Goal: Obtain resource: Obtain resource

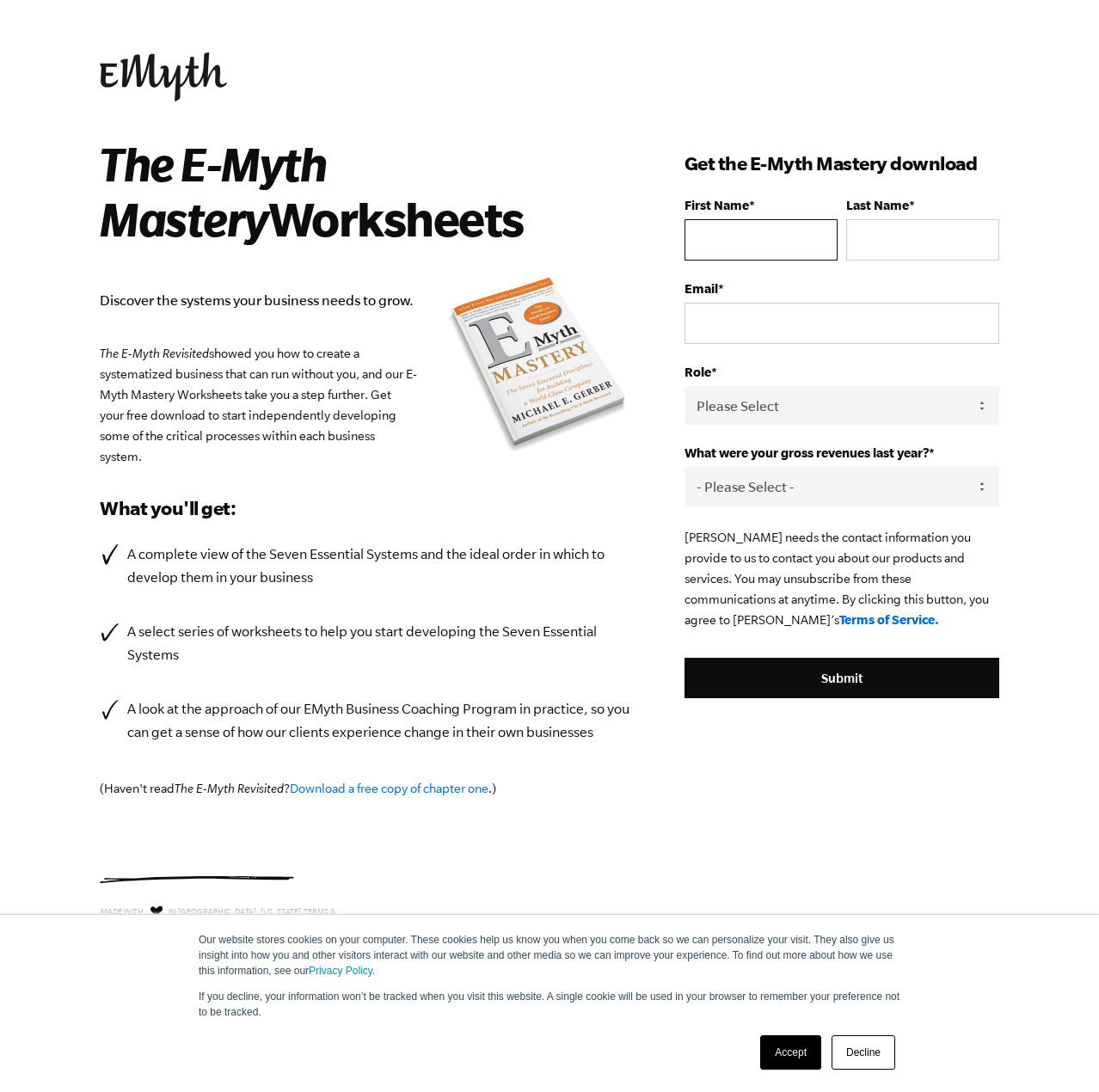
click at [759, 232] on input "First Name *" at bounding box center [761, 240] width 153 height 42
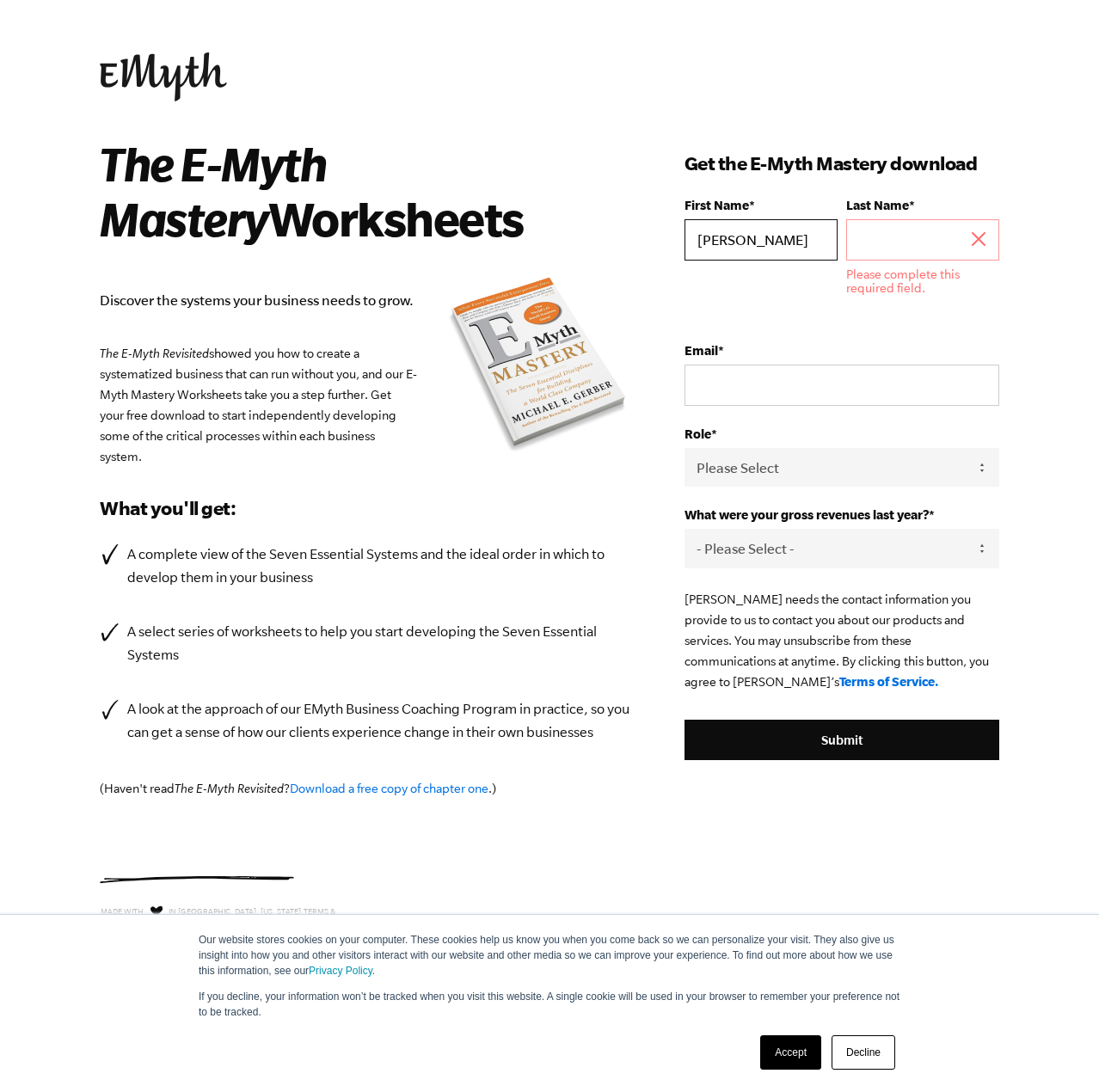
type input "o"
type input "Chris"
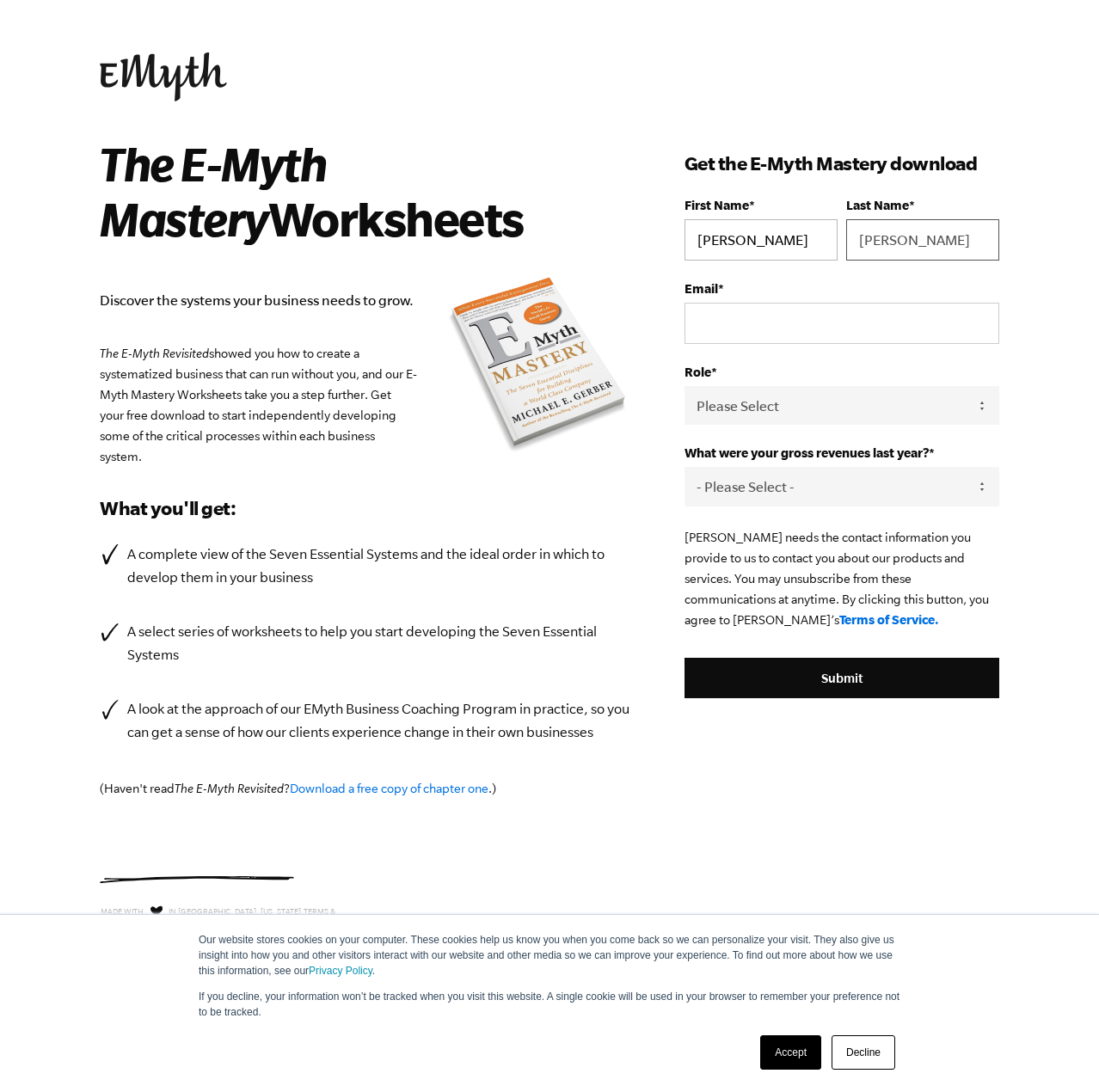
type input "Woody"
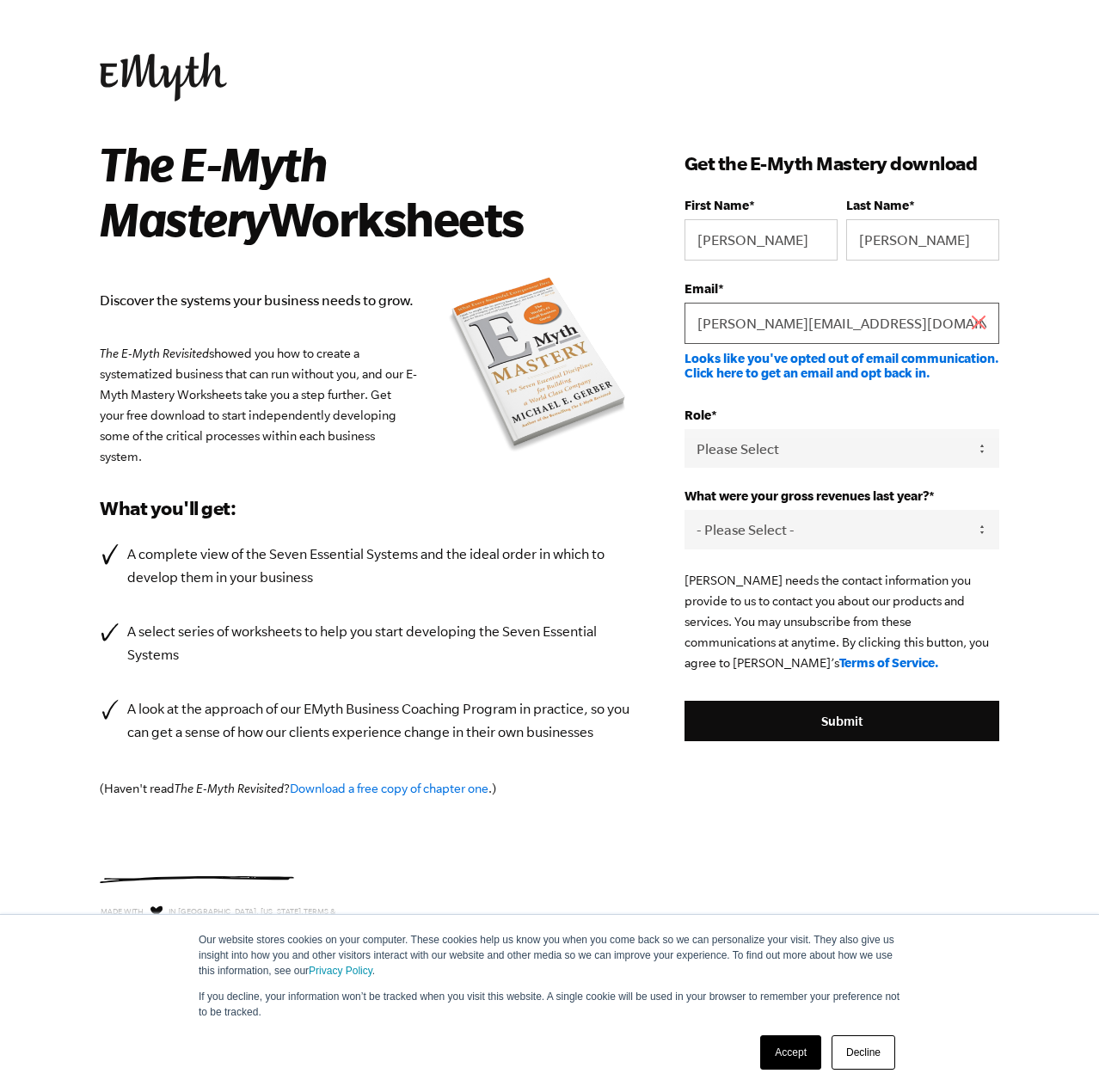
type input "chris@mmsspro.com"
drag, startPoint x: 660, startPoint y: 420, endPoint x: 666, endPoint y: 443, distance: 23.8
click at [660, 420] on div "The E-Myth Mastery Worksheets Discover the systems your business needs to grow.…" at bounding box center [391, 481] width 584 height 691
click at [815, 372] on link "Looks like you've opted out of email communication. Click here to get an email …" at bounding box center [842, 365] width 314 height 29
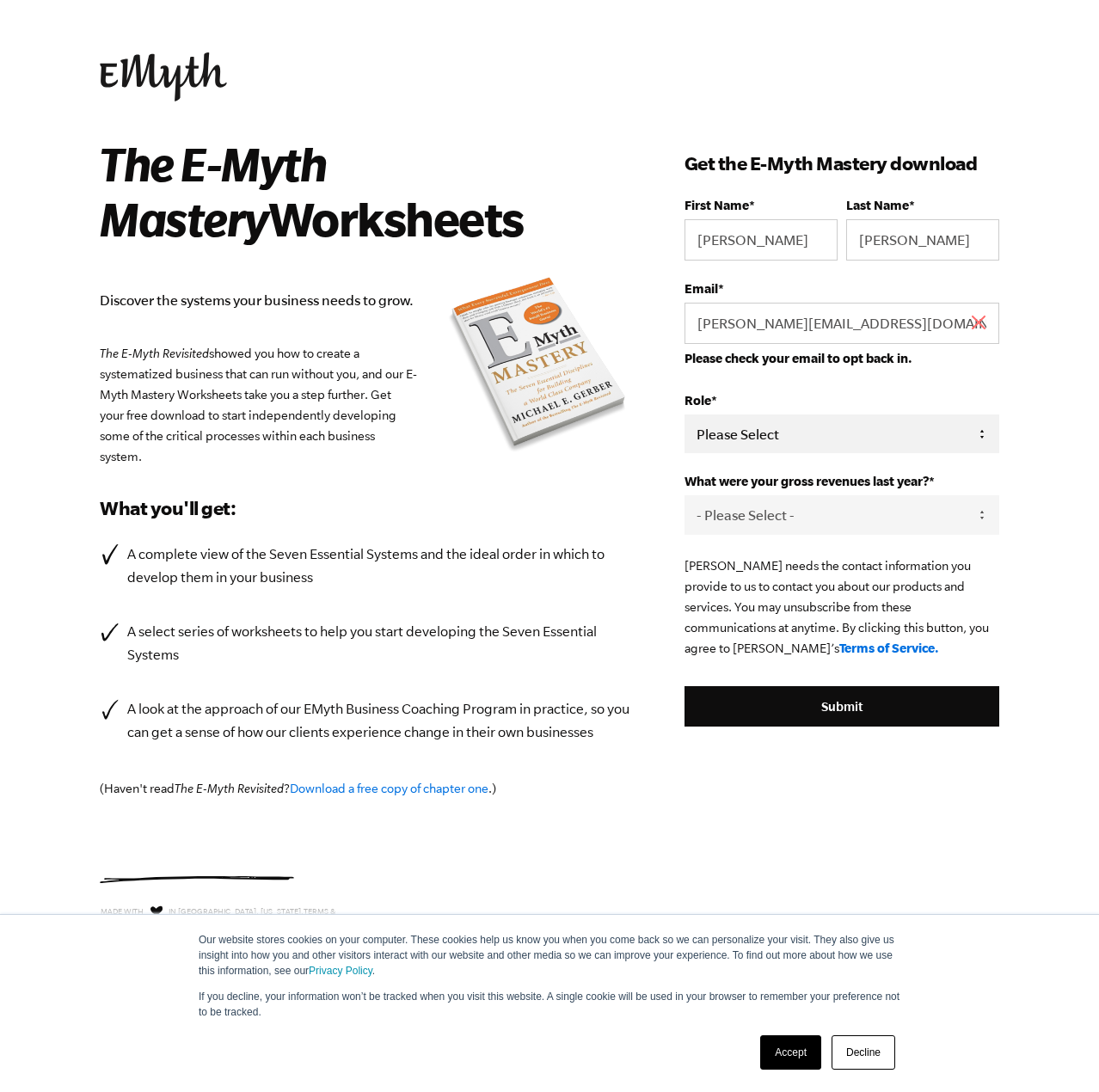
click at [776, 436] on select "Please Select Owner Partner / Co-Owner Executive Employee / Other" at bounding box center [842, 434] width 314 height 39
select select "Owner"
click at [685, 415] on select "Please Select Owner Partner / Co-Owner Executive Employee / Other" at bounding box center [842, 434] width 314 height 39
click at [774, 517] on select "- Please Select - 0-75K 76-150K 151-275K 276-500K 501-750K 751-1M 1-2.5M 2.5-5M…" at bounding box center [842, 515] width 314 height 39
select select "751-1M"
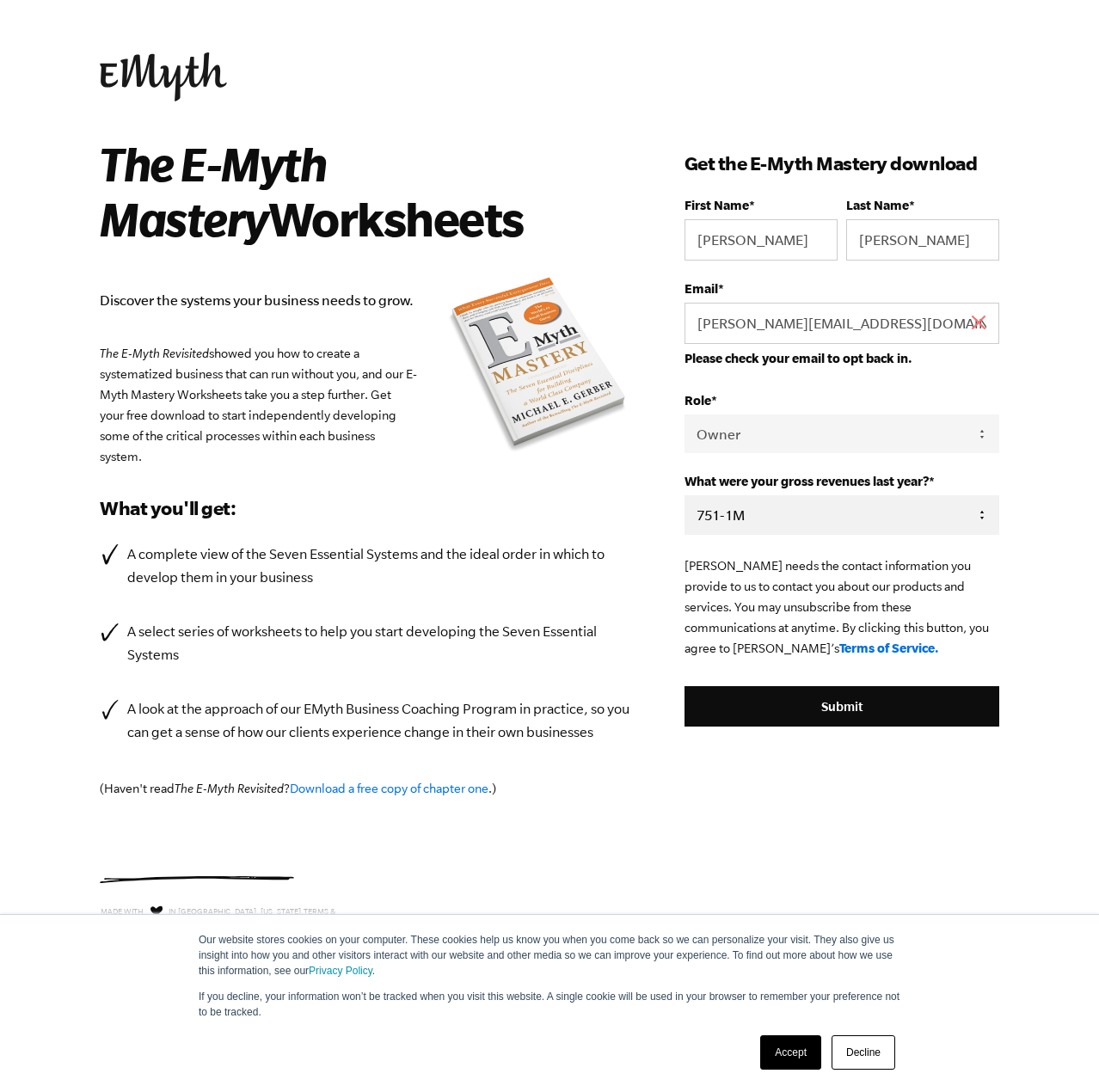
click at [685, 496] on select "- Please Select - 0-75K 76-150K 151-275K 276-500K 501-750K 751-1M 1-2.5M 2.5-5M…" at bounding box center [842, 515] width 314 height 39
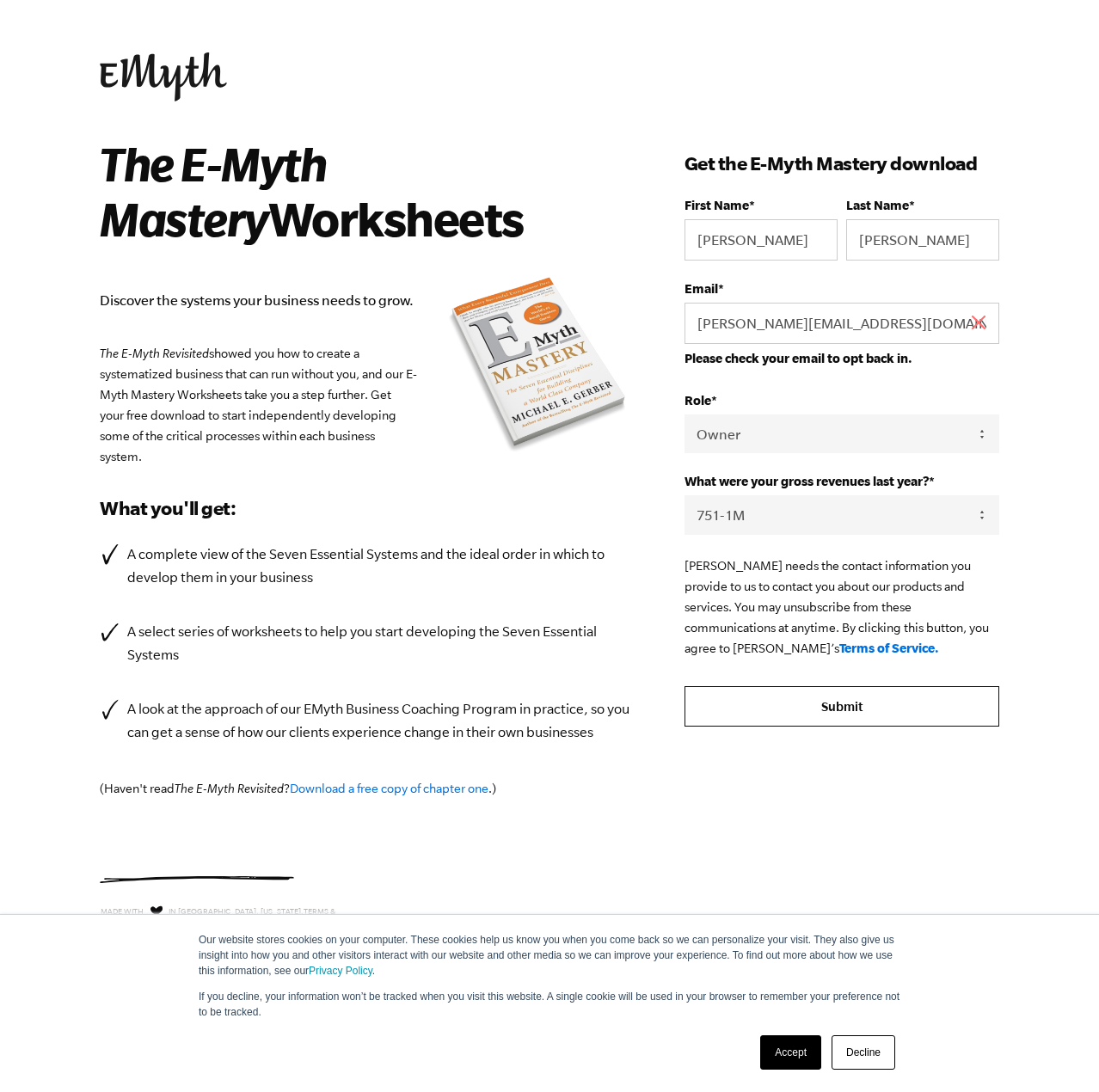
click at [840, 705] on input "Submit" at bounding box center [842, 707] width 314 height 42
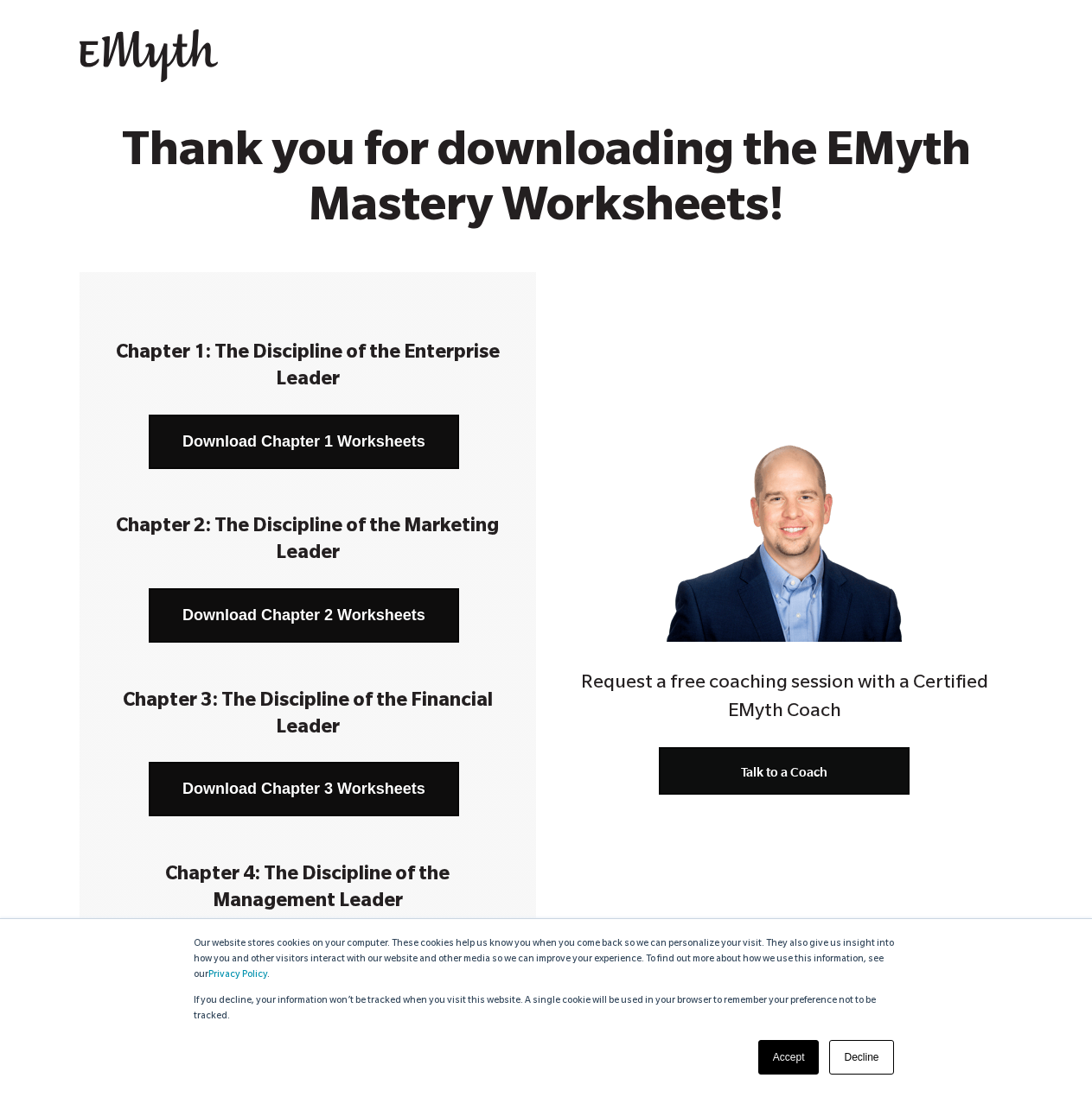
click at [315, 437] on link "Download Chapter 1 Worksheets" at bounding box center [303, 442] width 311 height 55
click at [303, 616] on link "Download Chapter 2 Worksheets" at bounding box center [303, 615] width 311 height 55
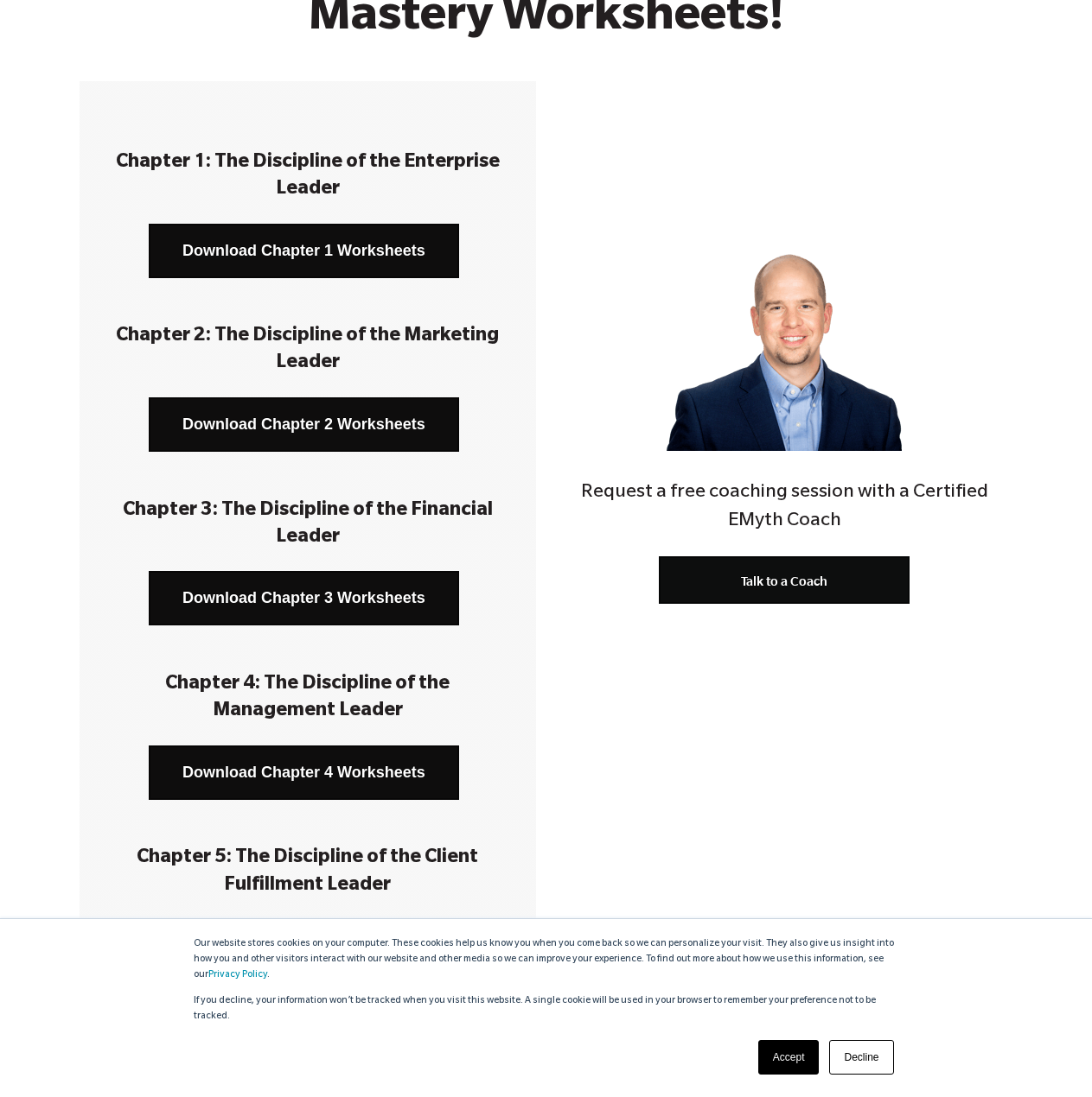
scroll to position [259, 0]
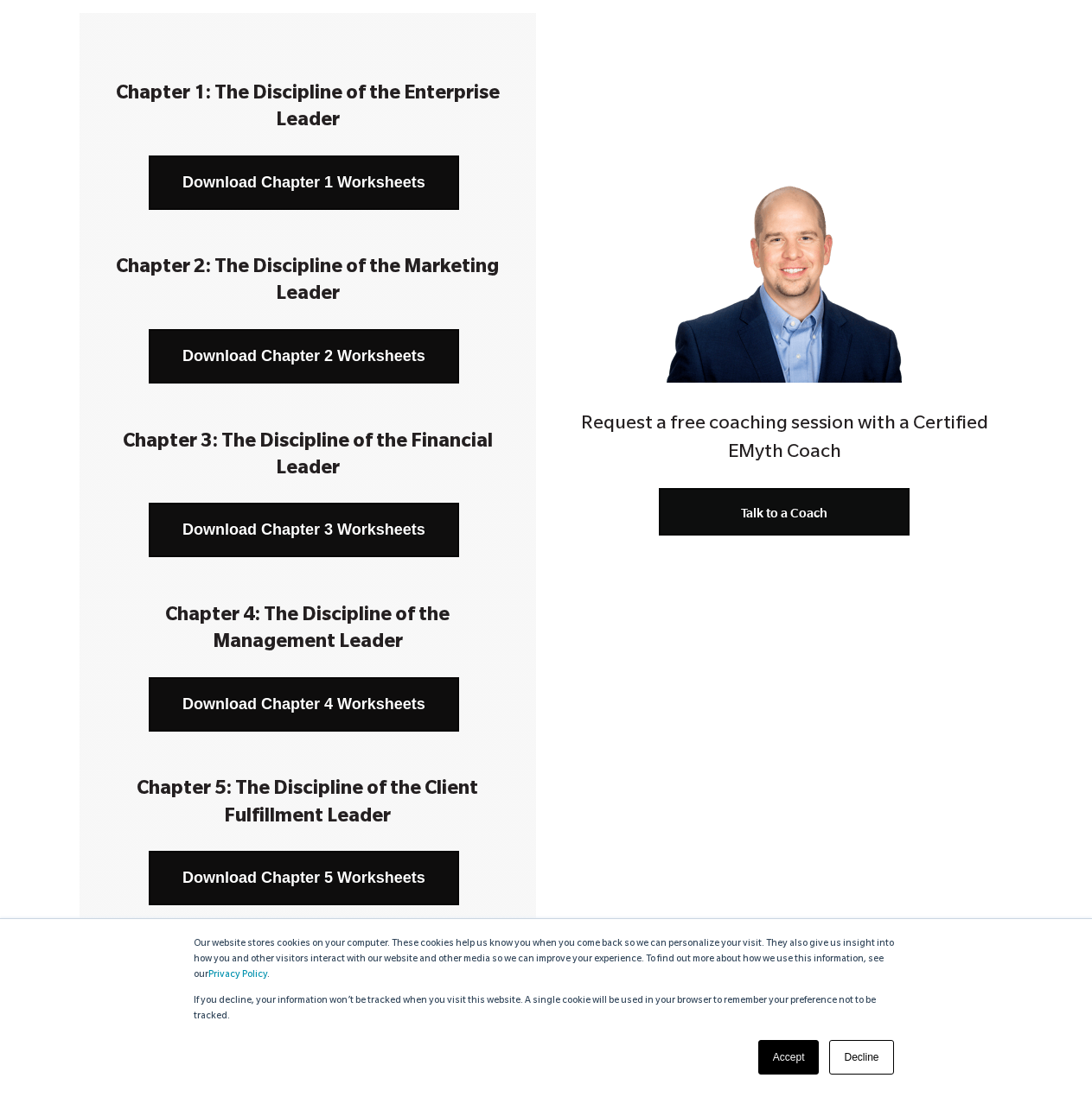
click at [324, 536] on link "Download Chapter 3 Worksheets" at bounding box center [303, 530] width 311 height 55
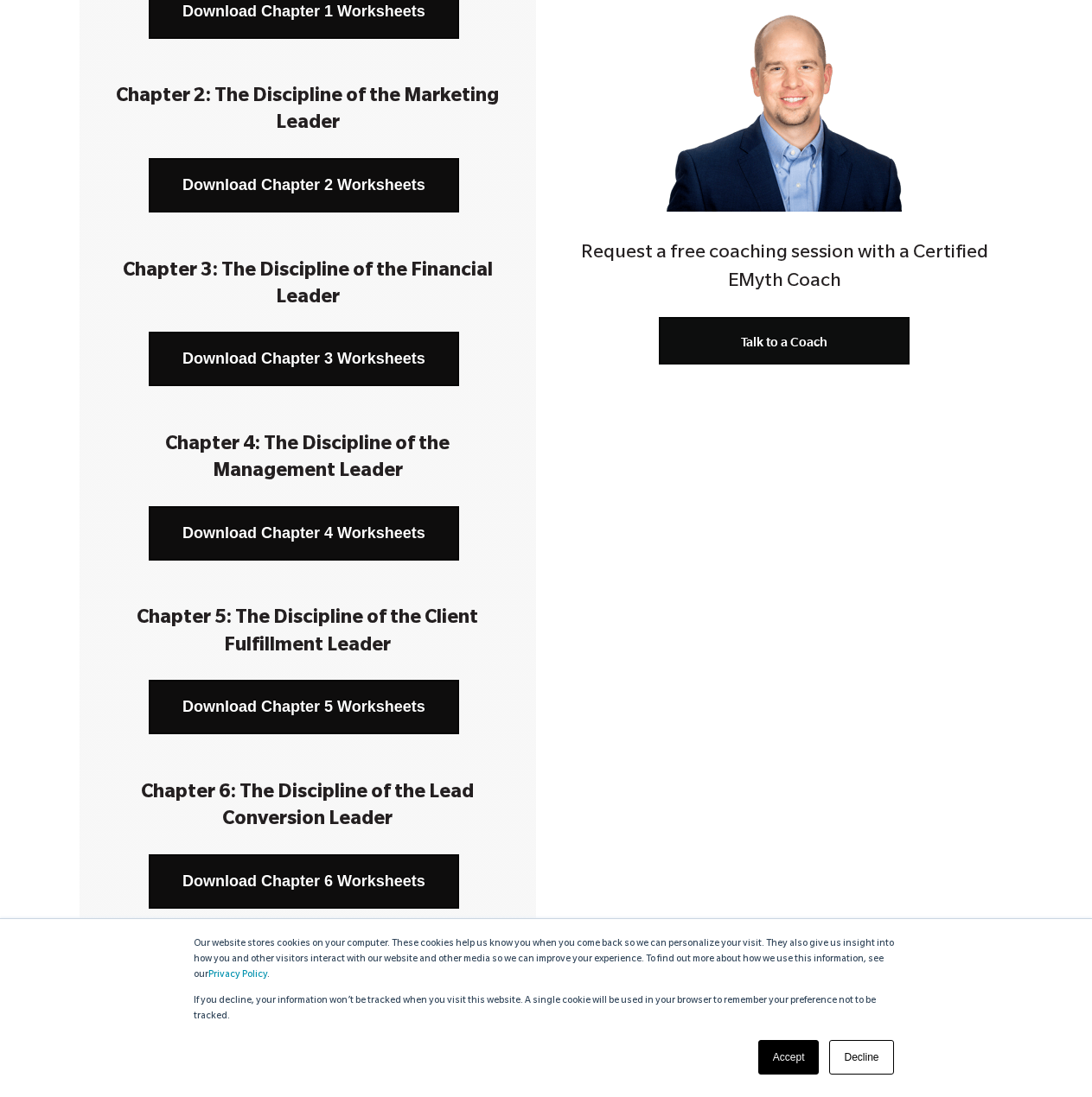
scroll to position [432, 0]
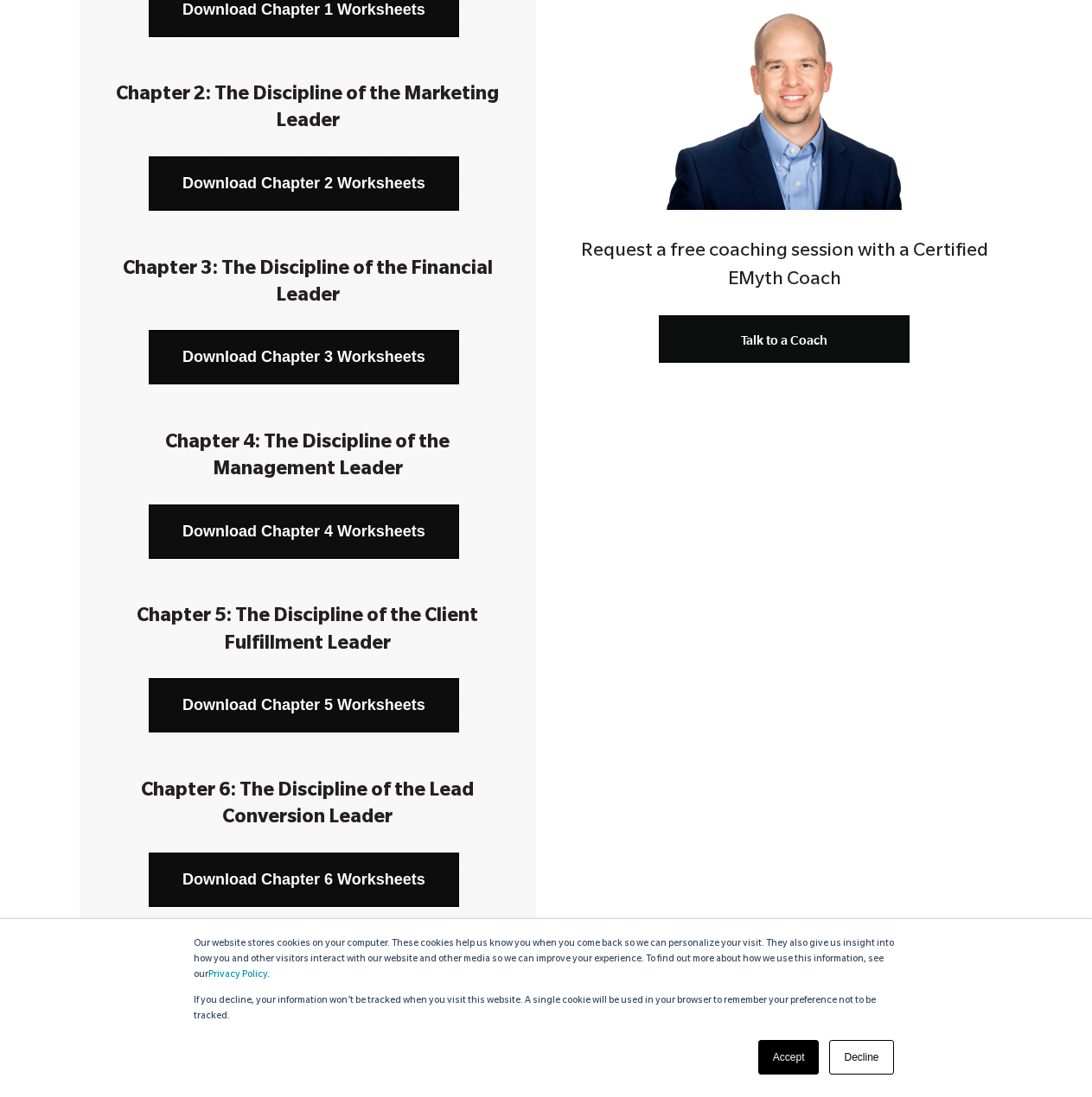
click at [310, 522] on link "Download Chapter 4 Worksheets" at bounding box center [303, 532] width 311 height 55
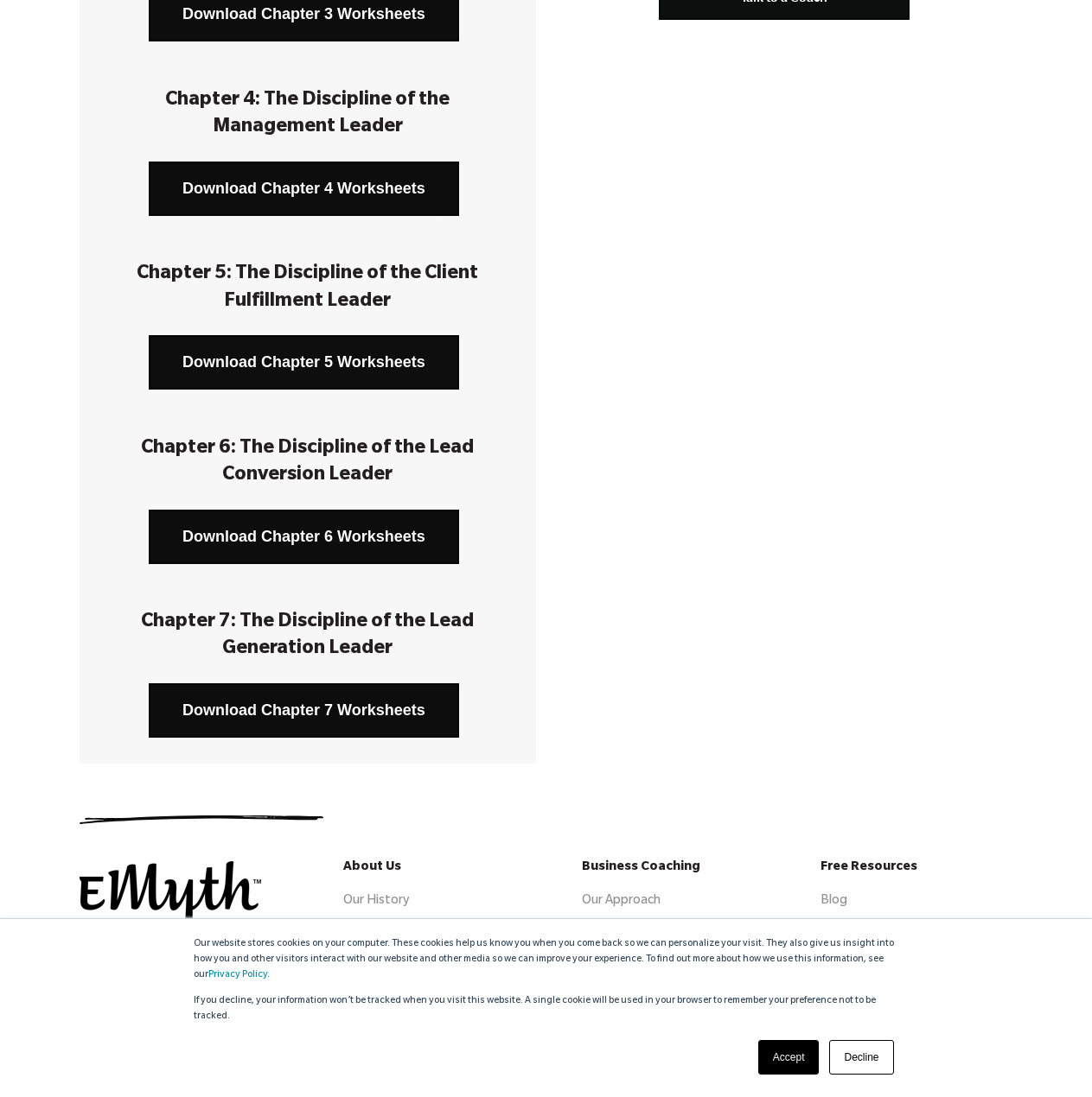
scroll to position [777, 0]
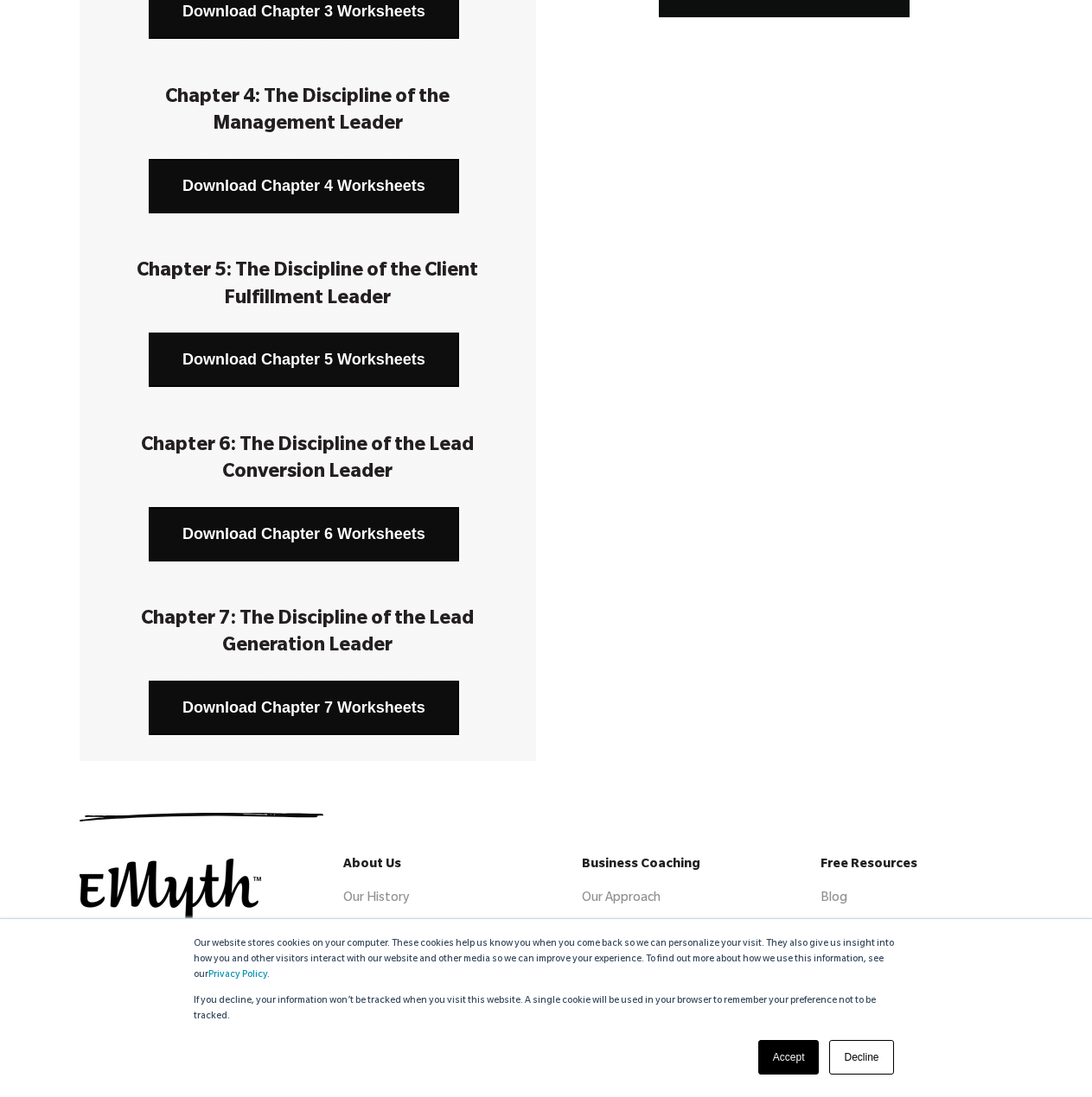
click at [273, 349] on link "Download Chapter 5 Worksheets" at bounding box center [303, 360] width 311 height 55
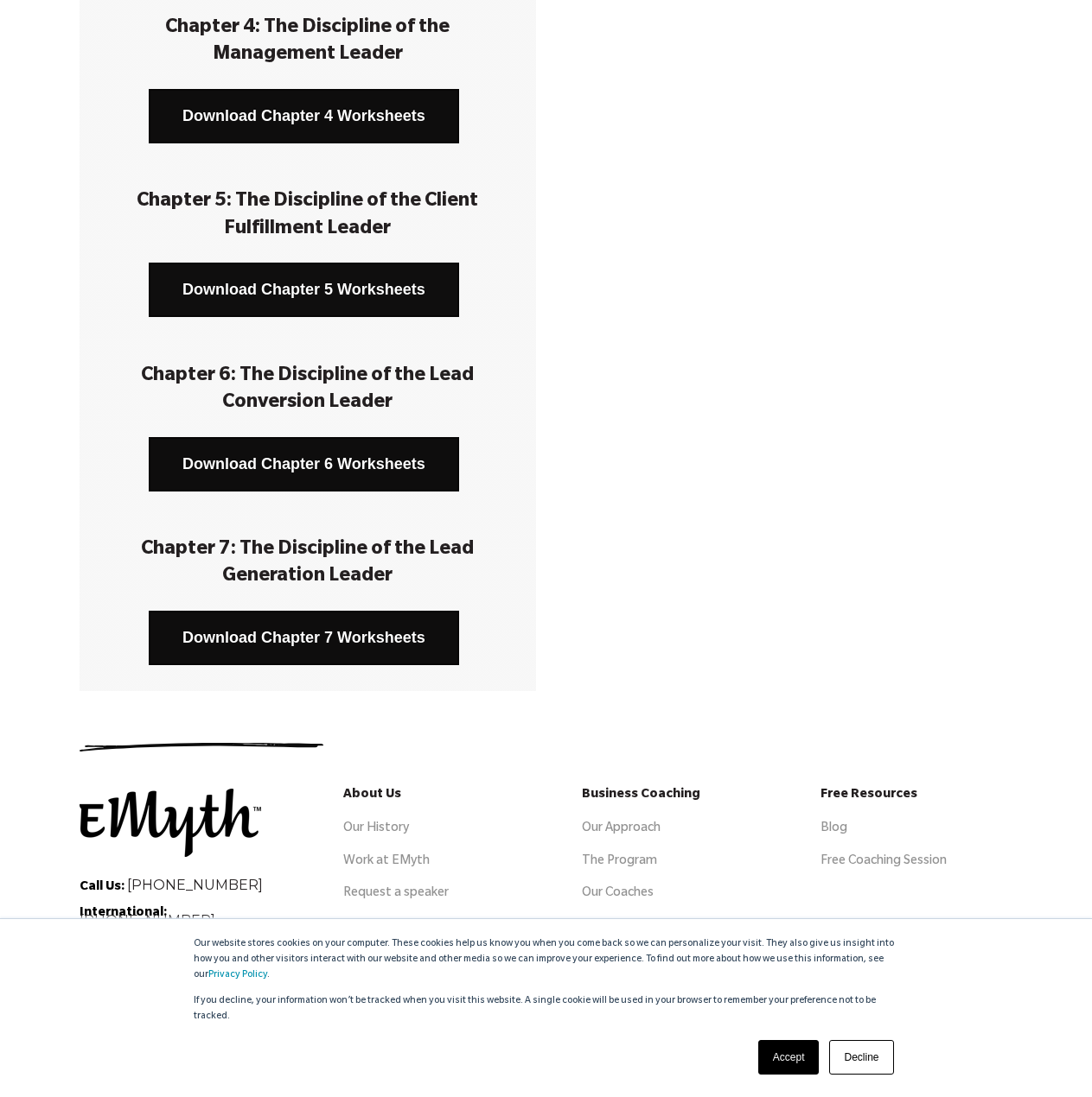
scroll to position [919, 0]
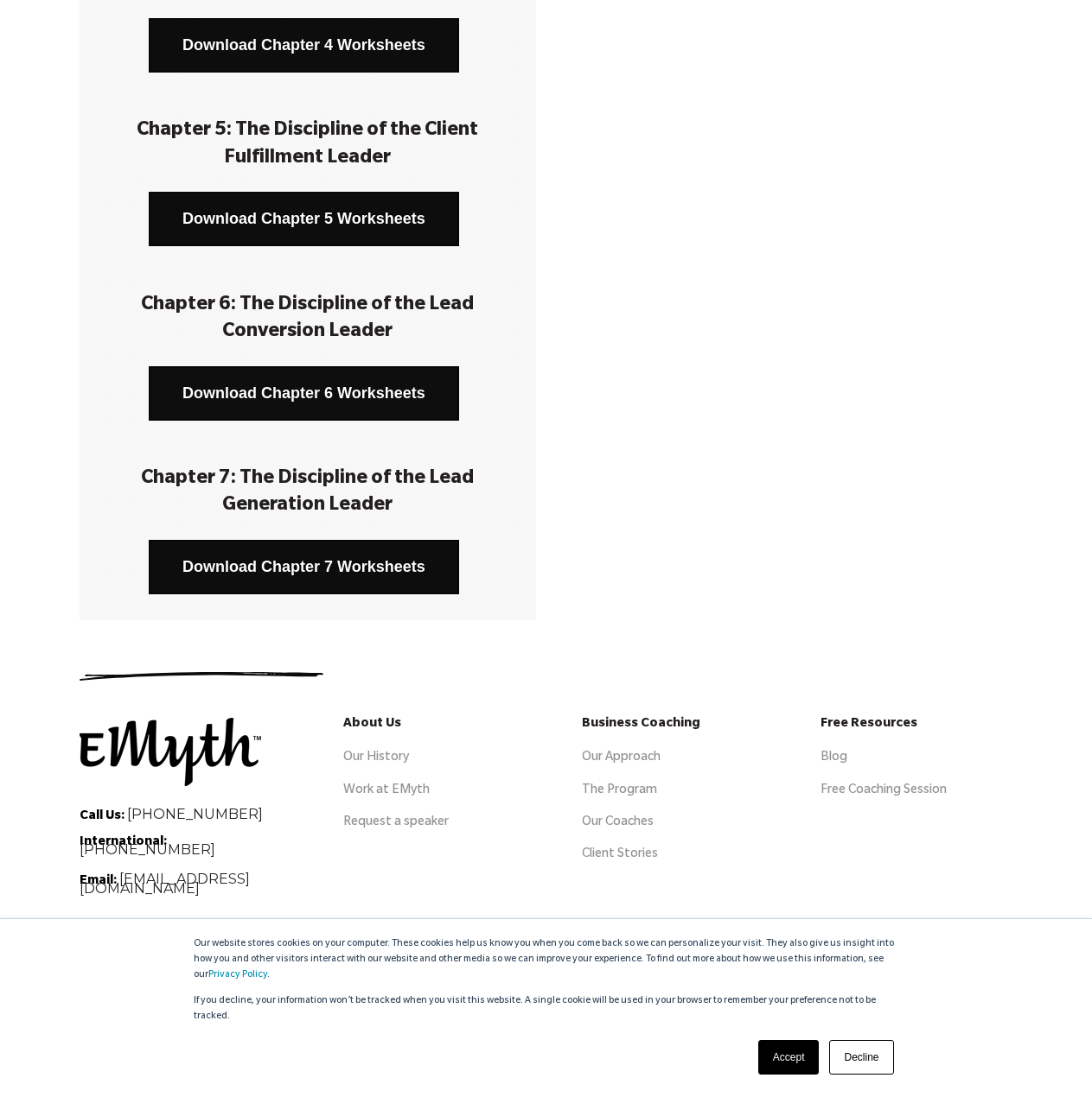
click at [291, 375] on link "Download Chapter 6 Worksheets" at bounding box center [303, 393] width 311 height 55
click at [285, 566] on link "Download Chapter 7 Worksheets" at bounding box center [303, 567] width 311 height 55
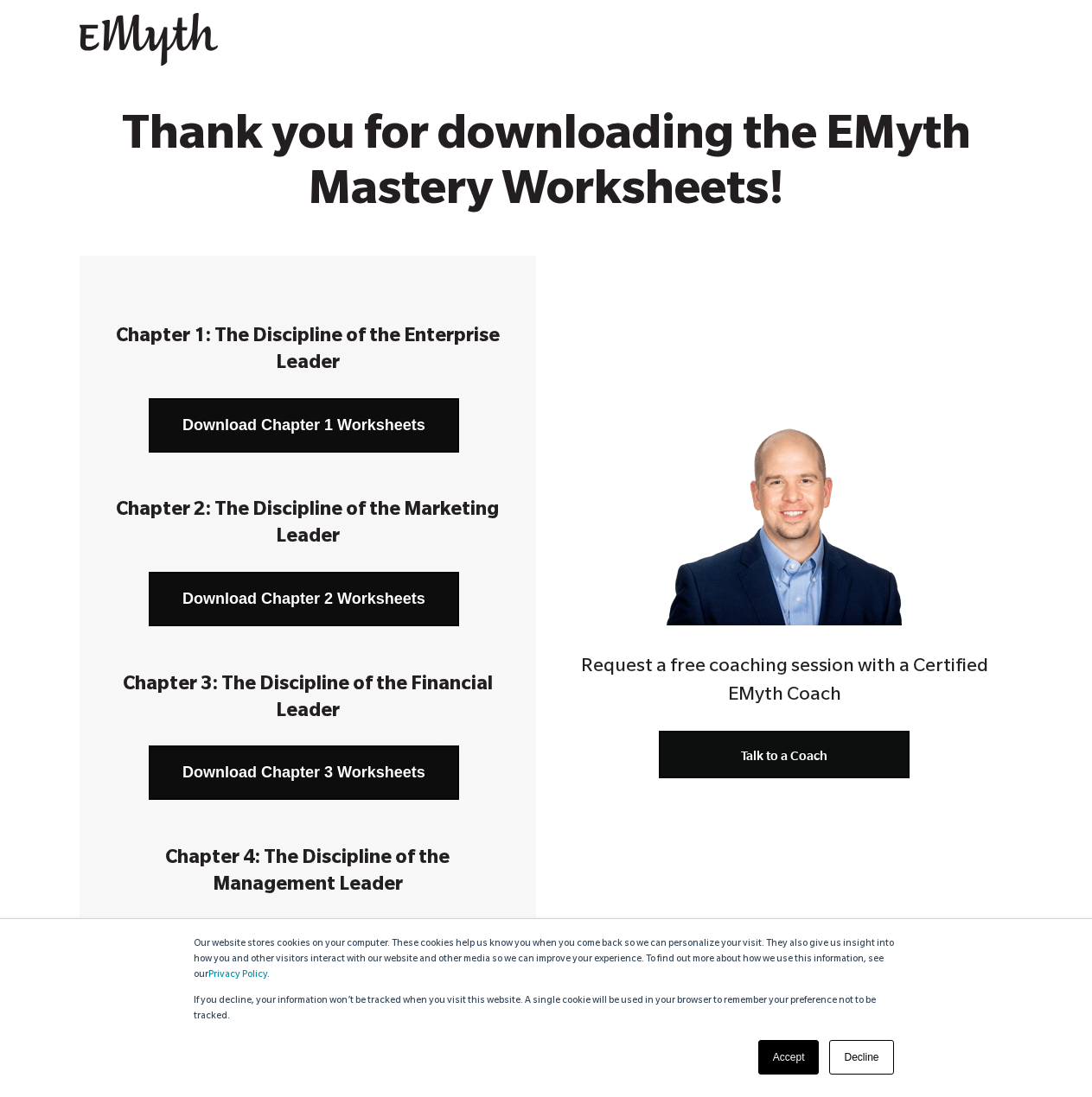
scroll to position [0, 0]
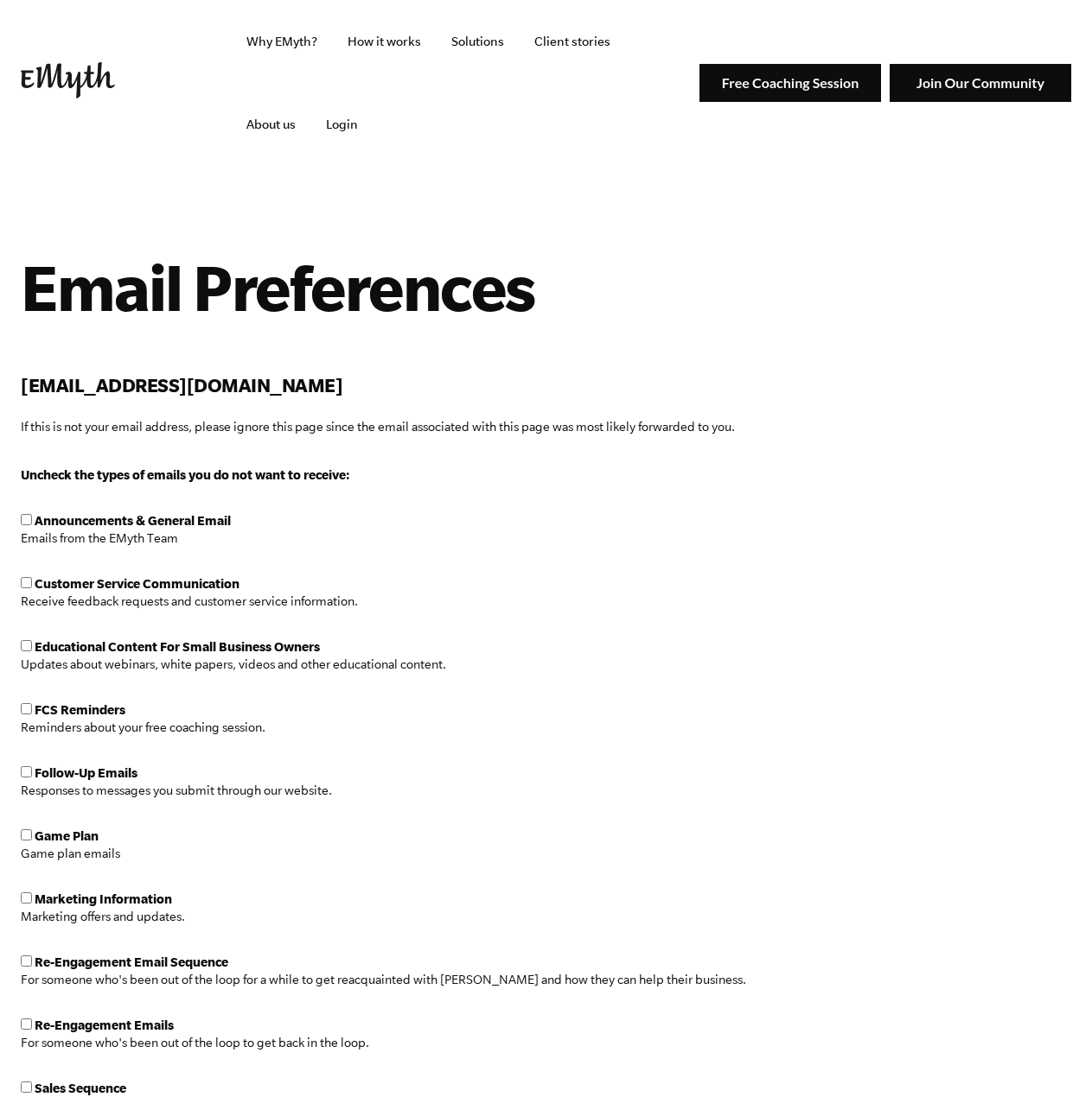
click at [32, 524] on span "Announcements & General Email" at bounding box center [126, 521] width 210 height 14
click at [26, 521] on input "checkbox" at bounding box center [26, 520] width 11 height 11
checkbox input "true"
click at [26, 586] on input "checkbox" at bounding box center [26, 583] width 11 height 11
checkbox input "true"
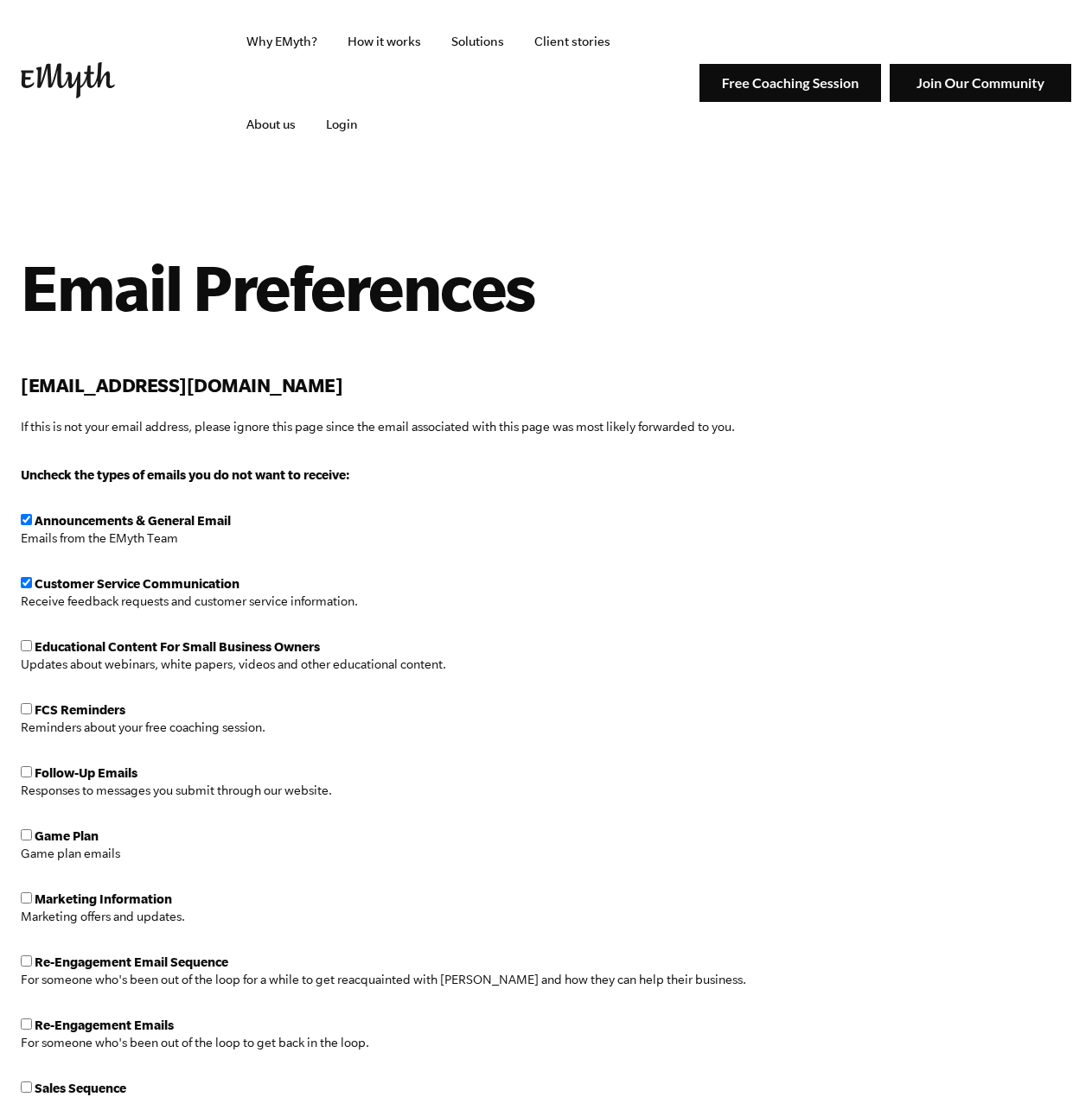
click at [32, 655] on p "Updates about webinars, white papers, videos and other educational content." at bounding box center [383, 665] width 725 height 21
click at [26, 651] on input "checkbox" at bounding box center [26, 645] width 11 height 11
checkbox input "true"
click at [26, 723] on p "Reminders about your free coaching session." at bounding box center [383, 727] width 725 height 21
click at [26, 772] on input "checkbox" at bounding box center [26, 772] width 11 height 11
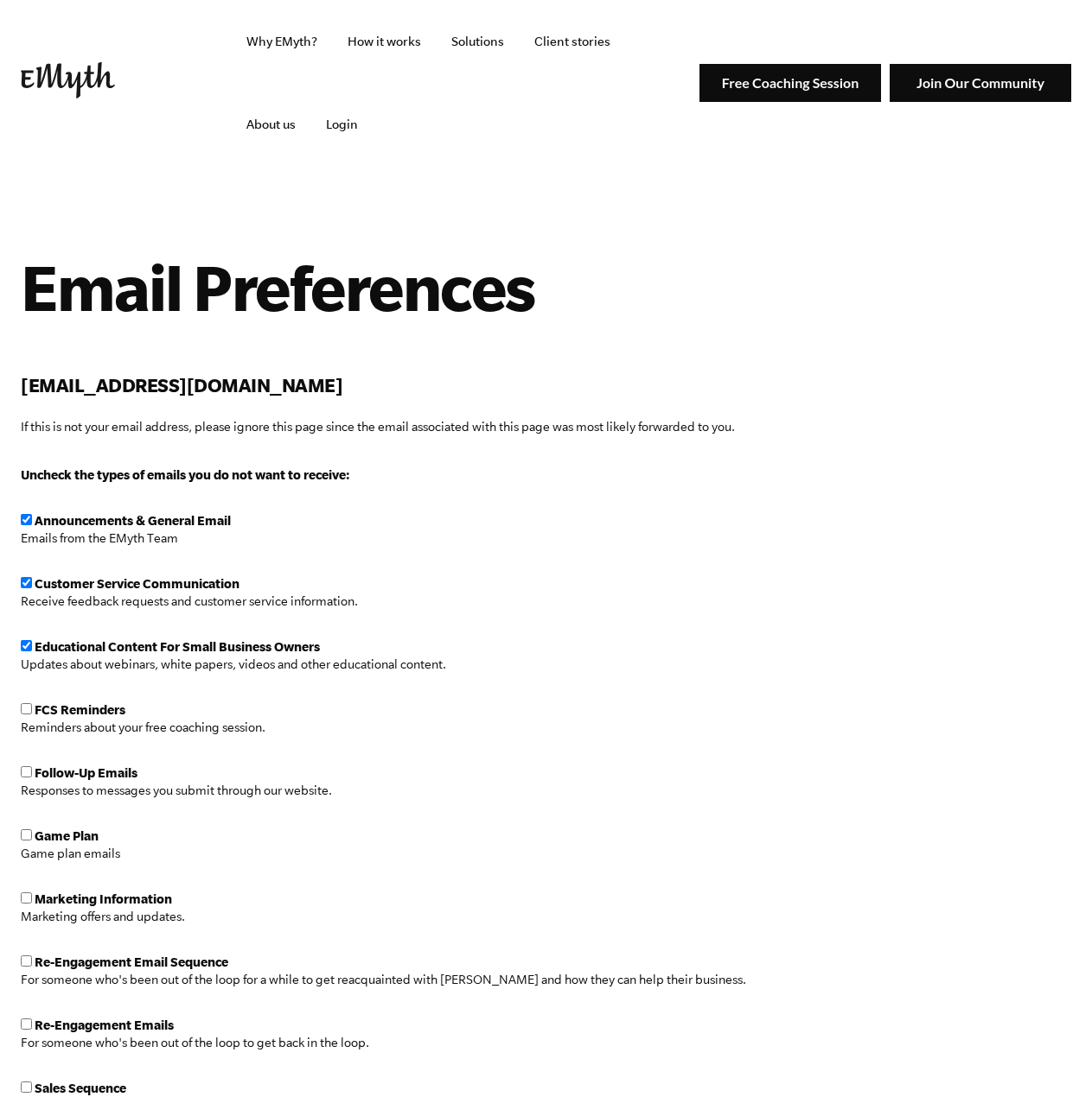
checkbox input "true"
click at [26, 709] on input "checkbox" at bounding box center [26, 709] width 11 height 11
checkbox input "true"
click at [26, 834] on input "checkbox" at bounding box center [26, 835] width 11 height 11
checkbox input "true"
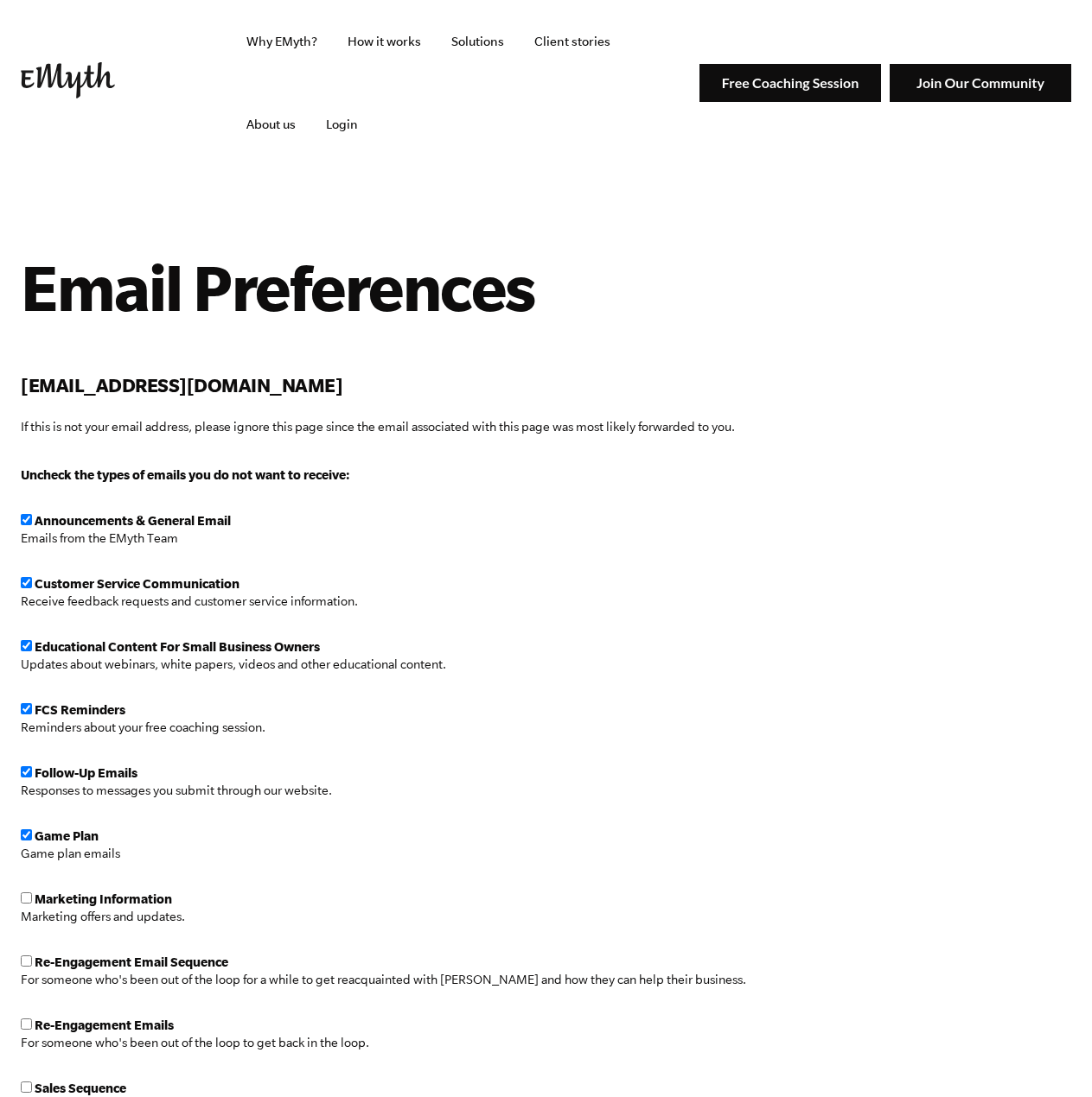
click at [29, 899] on input "checkbox" at bounding box center [26, 898] width 11 height 11
checkbox input "true"
click at [24, 960] on input "checkbox" at bounding box center [26, 961] width 11 height 11
checkbox input "true"
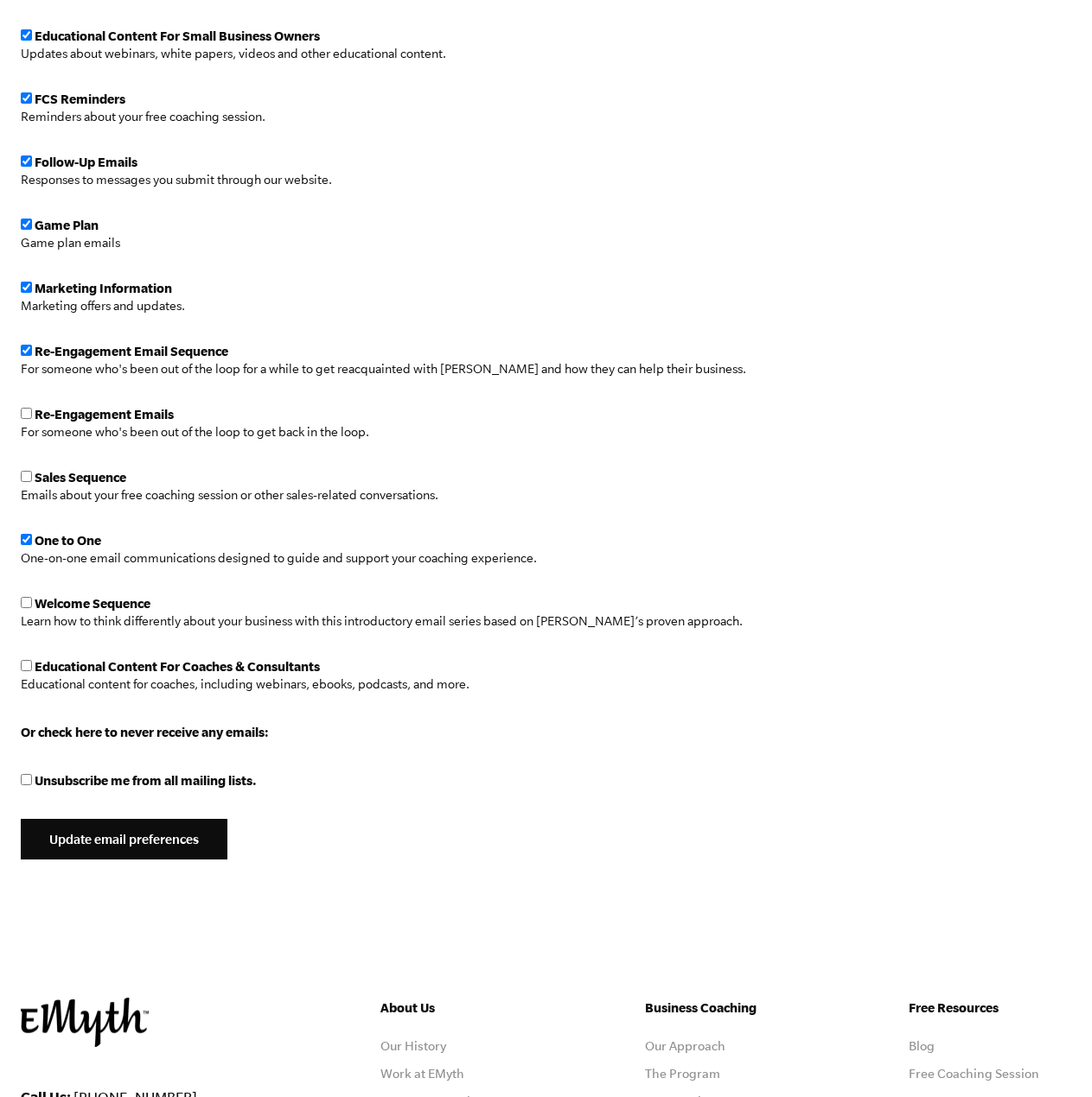
scroll to position [691, 0]
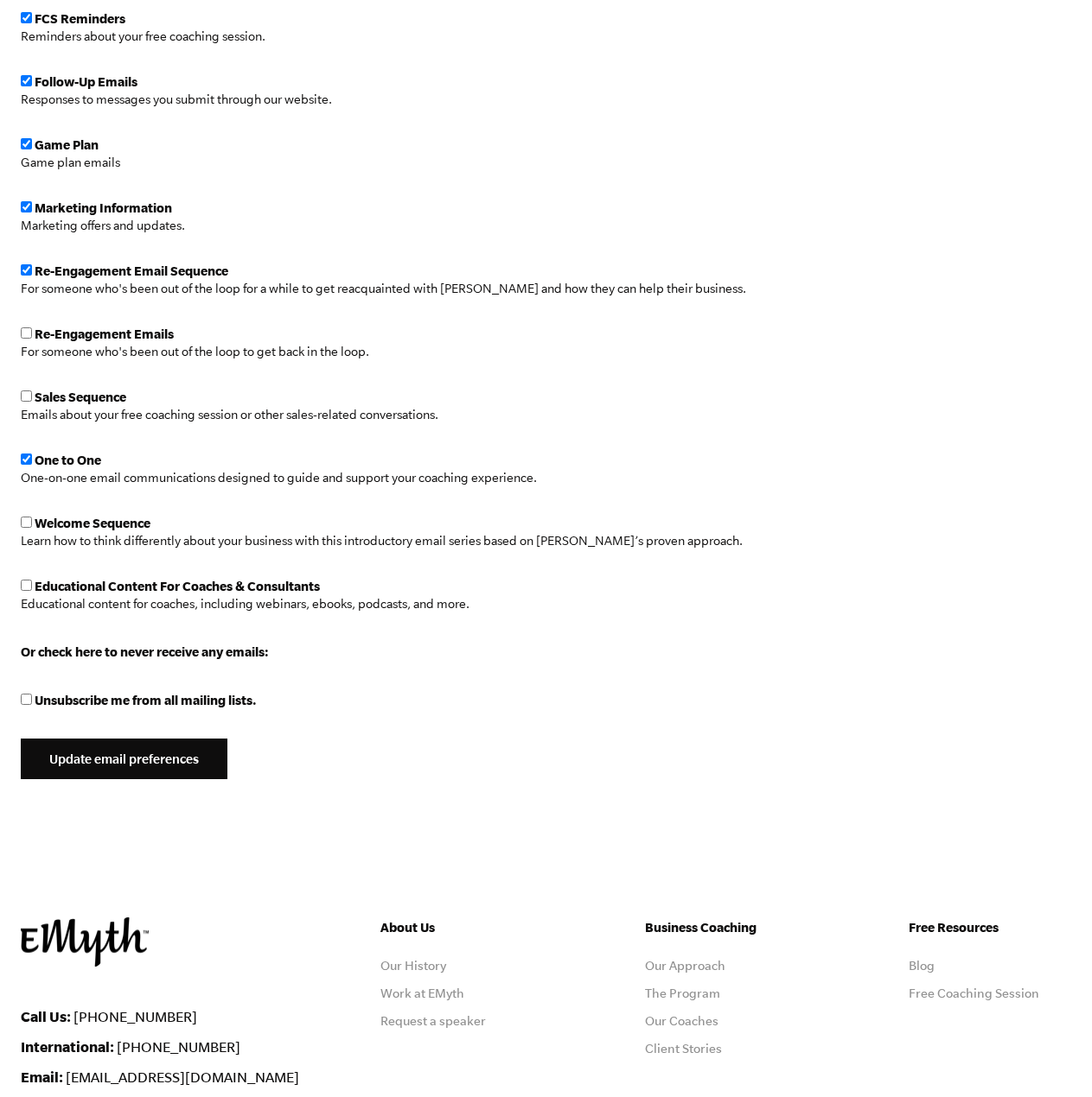
click at [23, 395] on input "checkbox" at bounding box center [26, 396] width 11 height 11
checkbox input "true"
click at [26, 331] on input "checkbox" at bounding box center [26, 333] width 11 height 11
checkbox input "true"
click at [25, 522] on input "checkbox" at bounding box center [26, 523] width 11 height 11
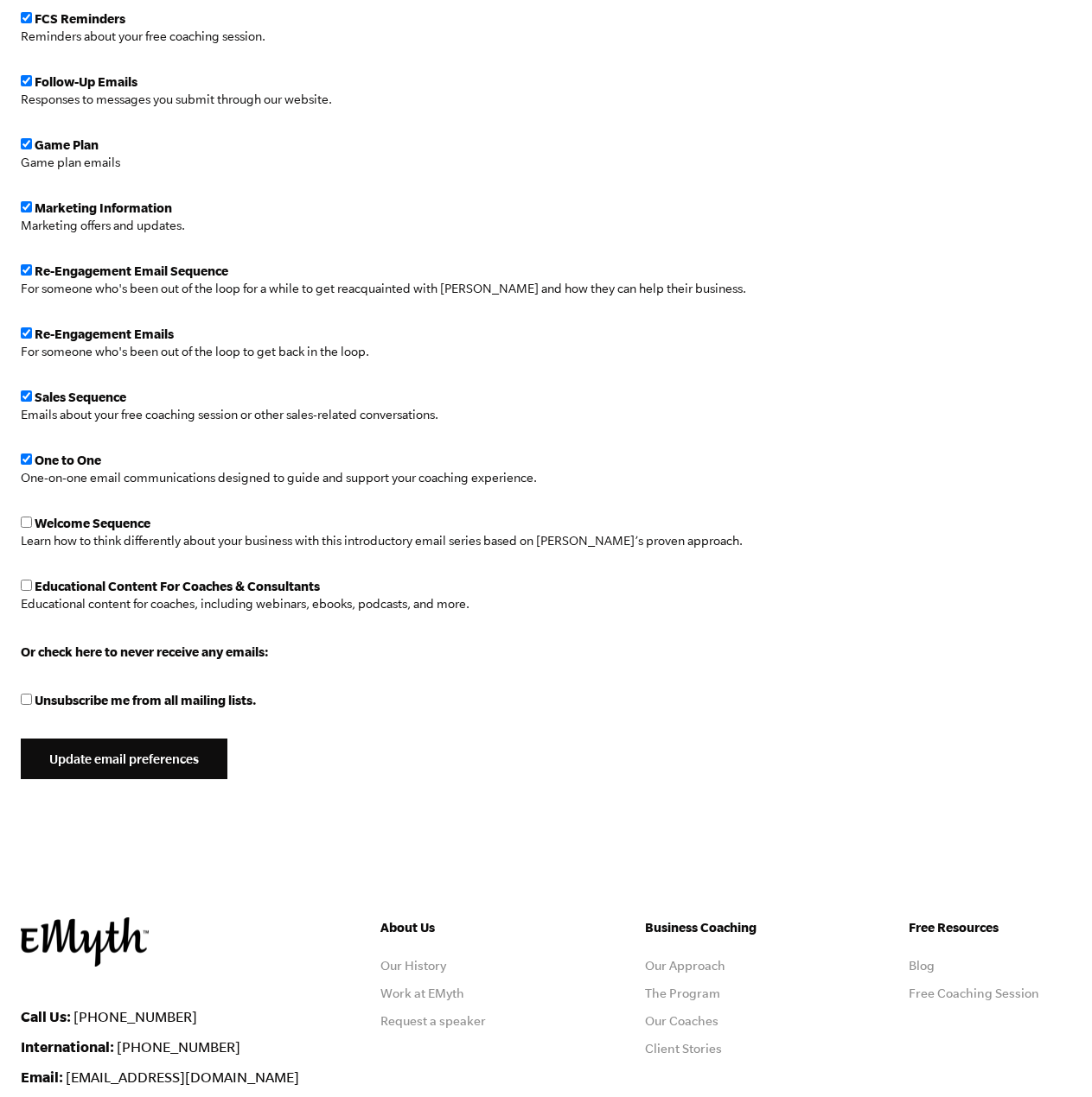
checkbox input "true"
click at [26, 584] on input "checkbox" at bounding box center [26, 585] width 11 height 11
checkbox input "true"
click at [55, 767] on input "Update email preferences" at bounding box center [124, 760] width 207 height 42
